Goal: Transaction & Acquisition: Purchase product/service

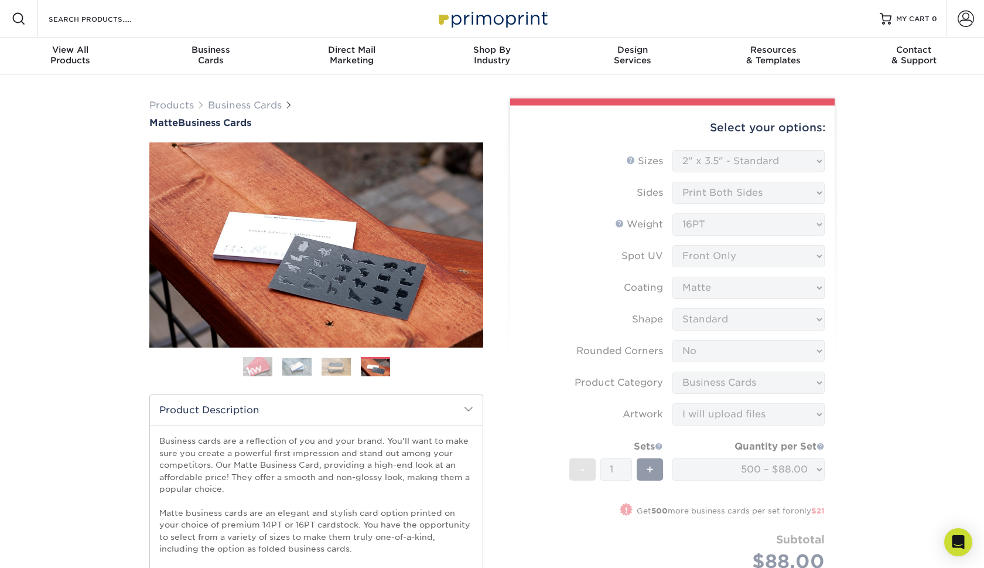
select select "2.00x3.50"
select select "0"
select select "3b5148f1-0588-4f88-a218-97bcfdce65c1"
select select "upload"
click at [968, 21] on span at bounding box center [966, 19] width 16 height 16
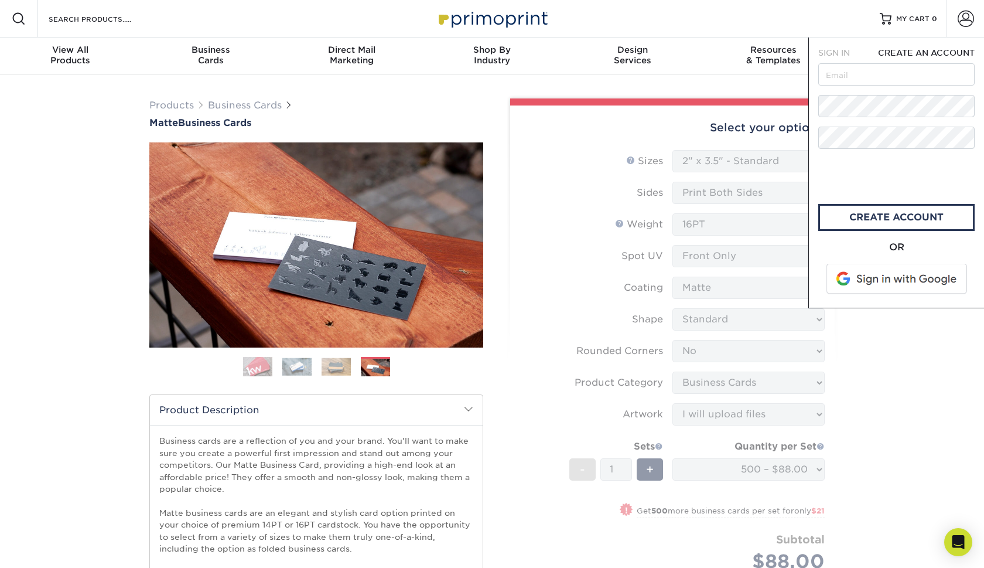
click at [842, 50] on span "SIGN IN" at bounding box center [834, 52] width 32 height 9
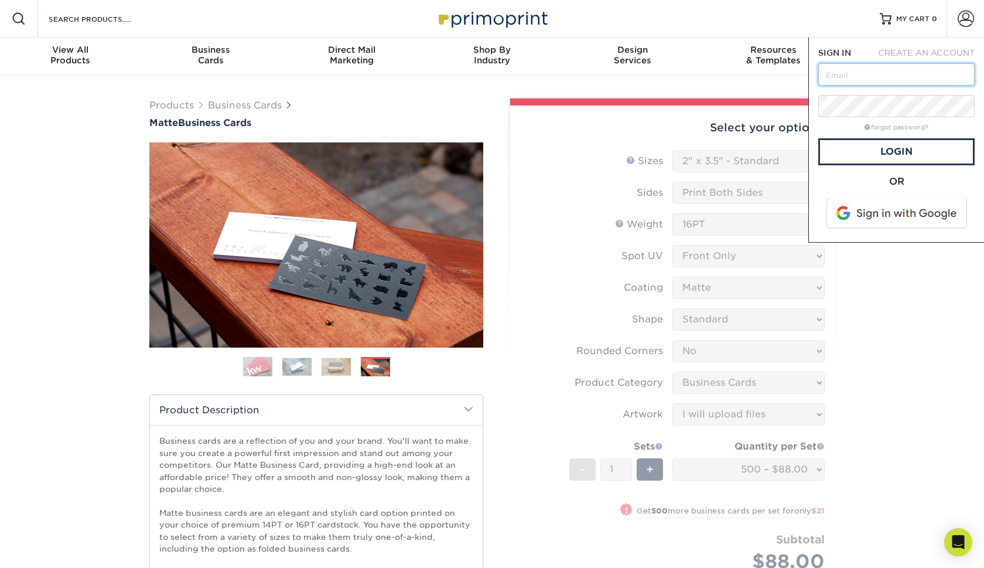
click at [852, 79] on input "text" at bounding box center [896, 74] width 156 height 22
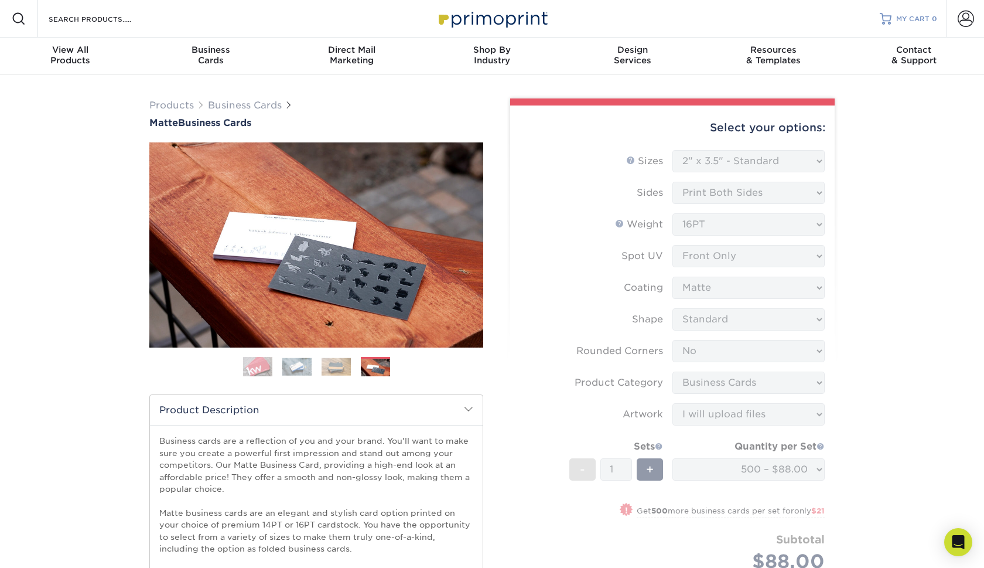
click at [887, 16] on div at bounding box center [886, 19] width 12 height 12
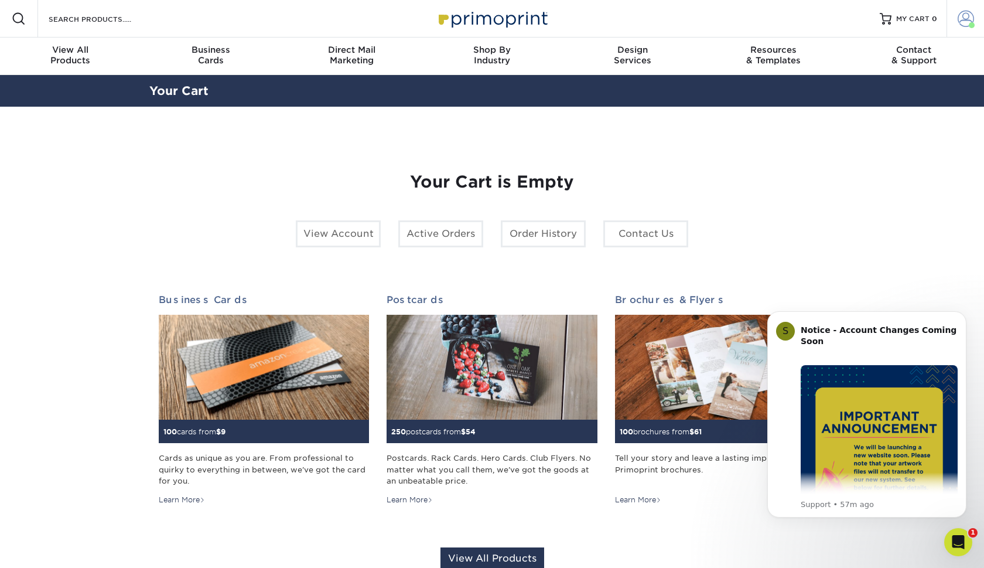
click at [968, 26] on span at bounding box center [966, 19] width 16 height 16
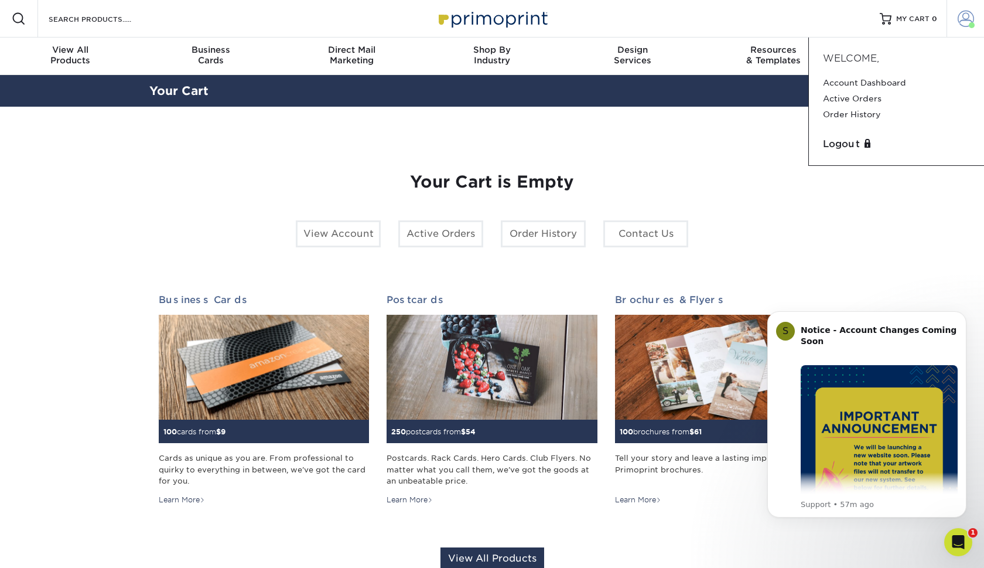
click at [967, 21] on span at bounding box center [966, 19] width 16 height 16
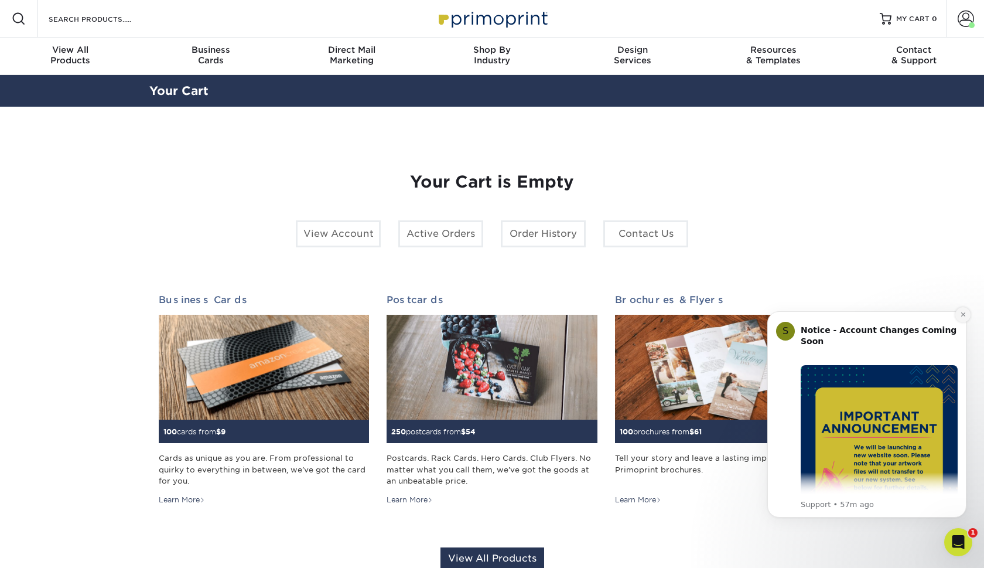
click at [960, 316] on icon "Dismiss notification" at bounding box center [963, 314] width 6 height 6
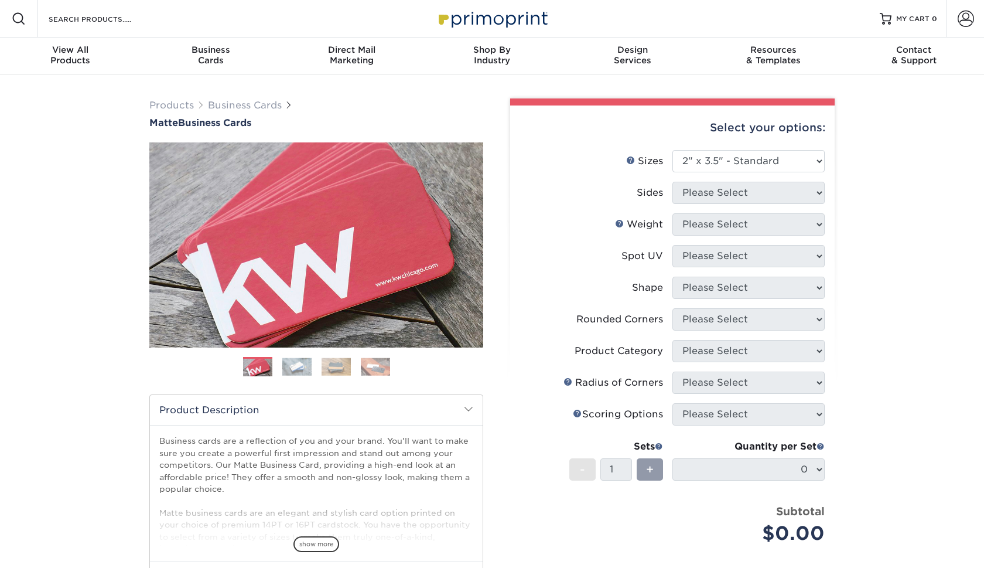
select select "2.00x3.50"
click at [979, 14] on link "Account" at bounding box center [965, 18] width 37 height 37
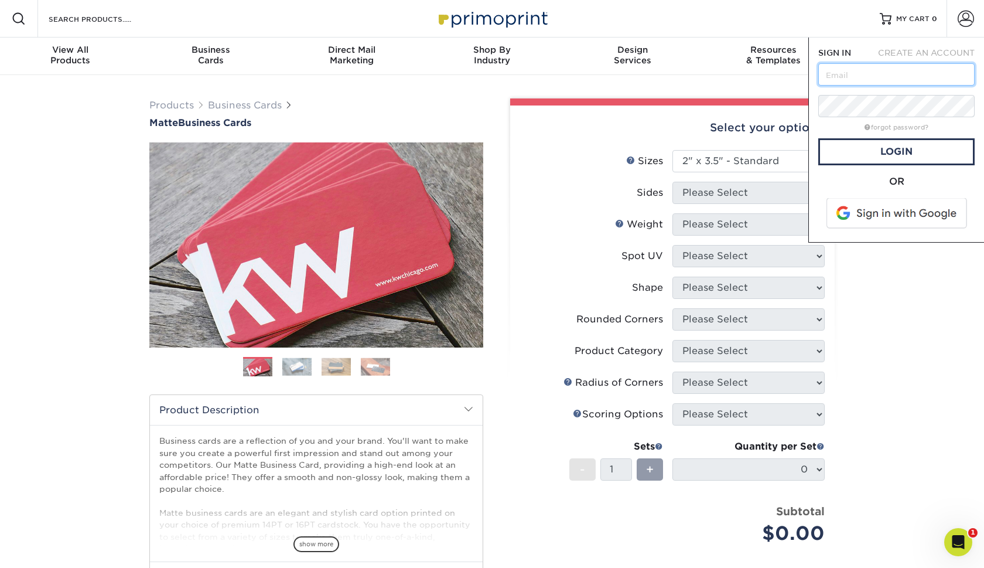
type input "alex.jergensen@gmail.com"
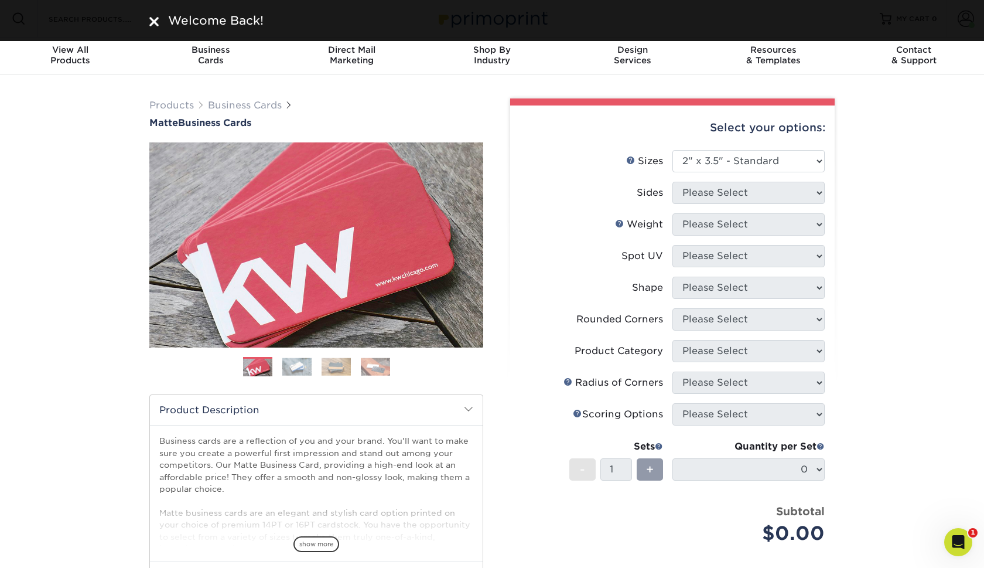
click at [898, 106] on div "Products Business Cards Matte Business Cards Previous Next 100 $ 9" at bounding box center [492, 398] width 984 height 646
